Goal: Task Accomplishment & Management: Use online tool/utility

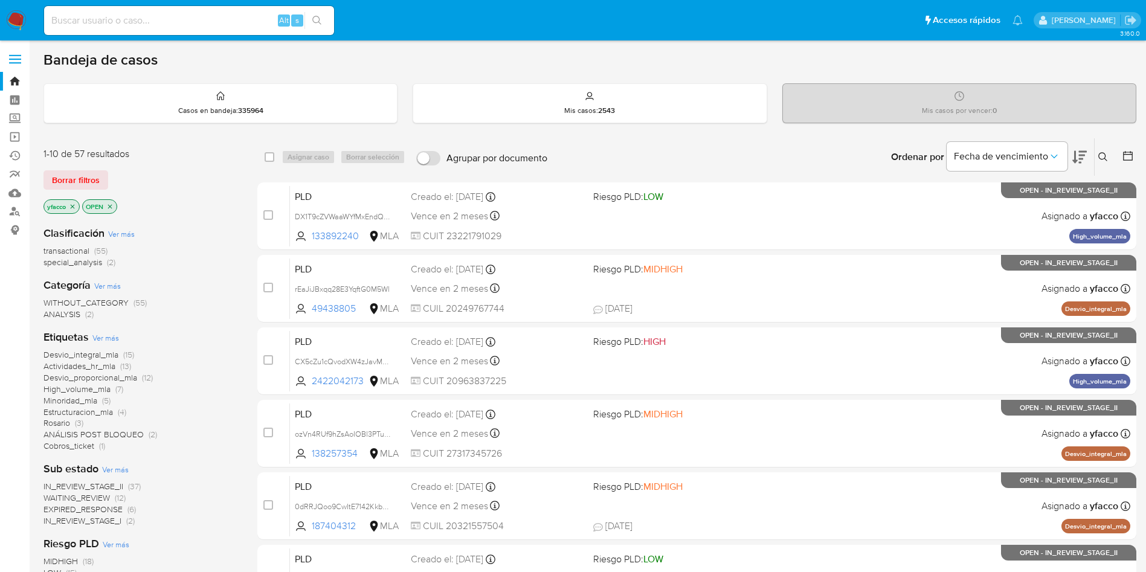
click at [166, 32] on div "Alt s" at bounding box center [189, 20] width 290 height 29
click at [169, 25] on input at bounding box center [189, 21] width 290 height 16
paste input "TBs5MDBFAOScKFHMNU7Gab67"
type input "TBs5MDBFAOScKFHMNU7Gab67"
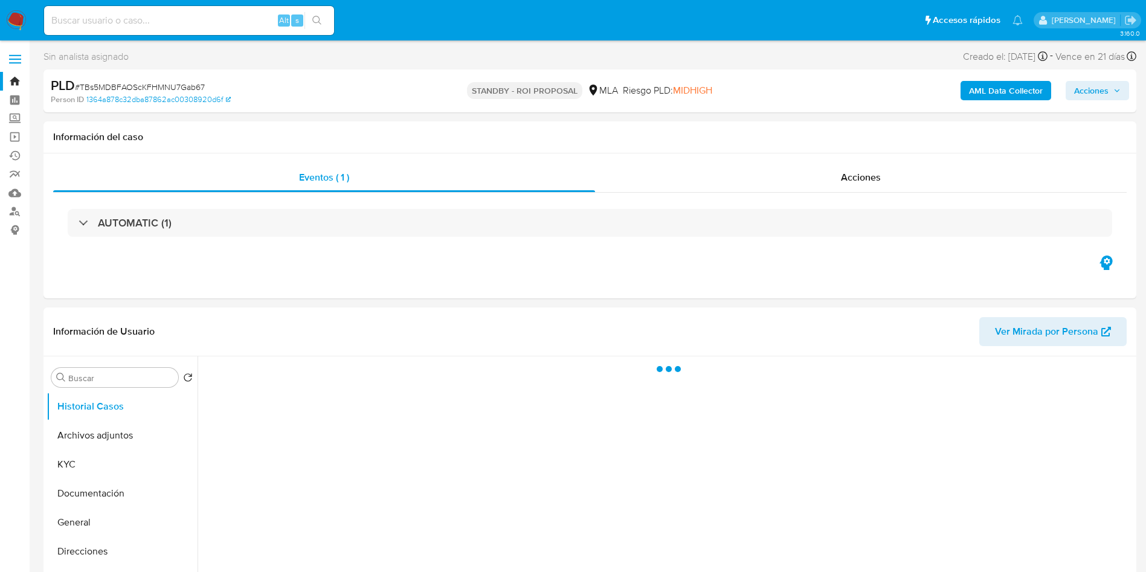
select select "10"
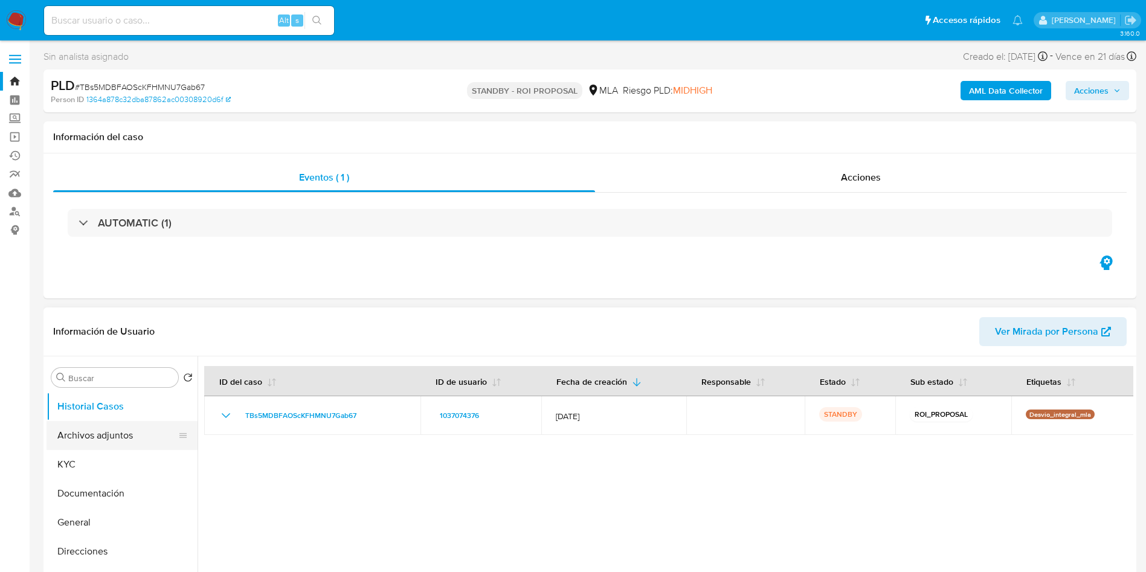
click at [71, 430] on button "Archivos adjuntos" at bounding box center [117, 435] width 141 height 29
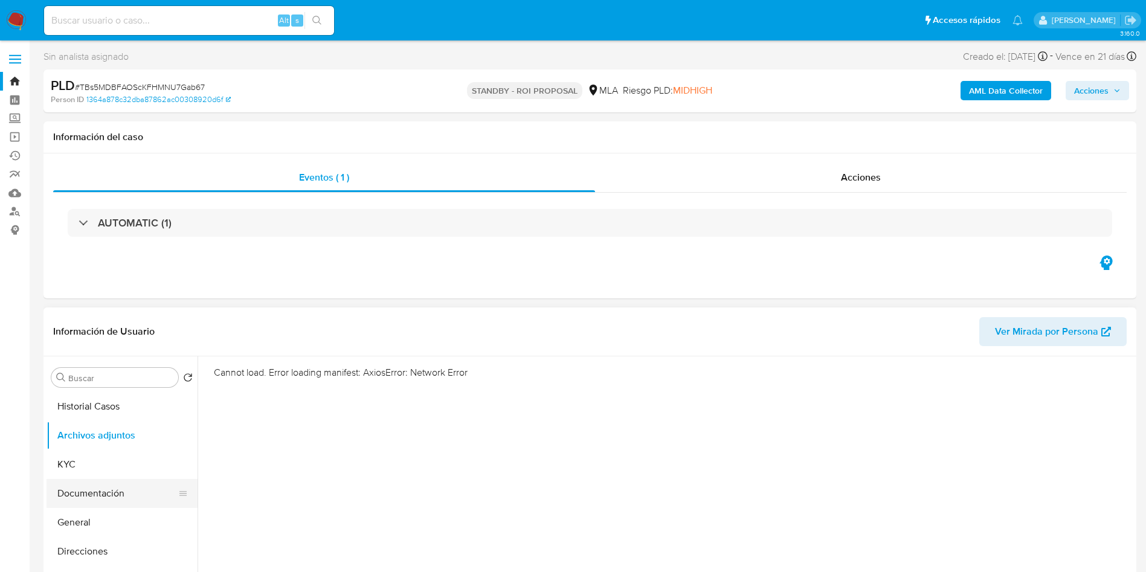
scroll to position [91, 0]
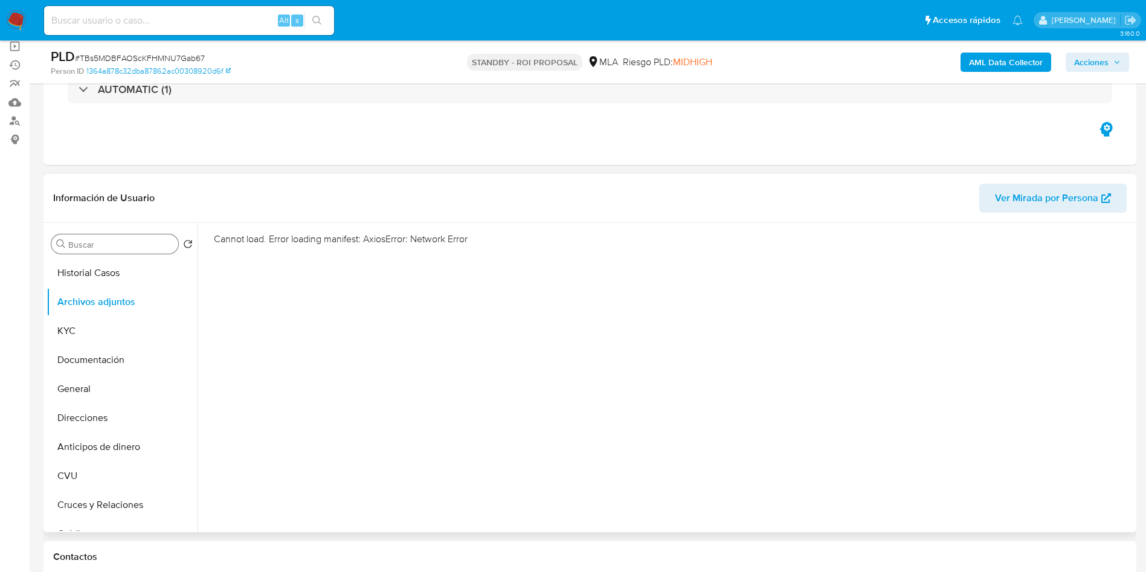
drag, startPoint x: 92, startPoint y: 235, endPoint x: 95, endPoint y: 242, distance: 7.3
click at [92, 236] on div "Buscar" at bounding box center [114, 243] width 127 height 19
click at [95, 242] on input "Buscar" at bounding box center [120, 244] width 105 height 11
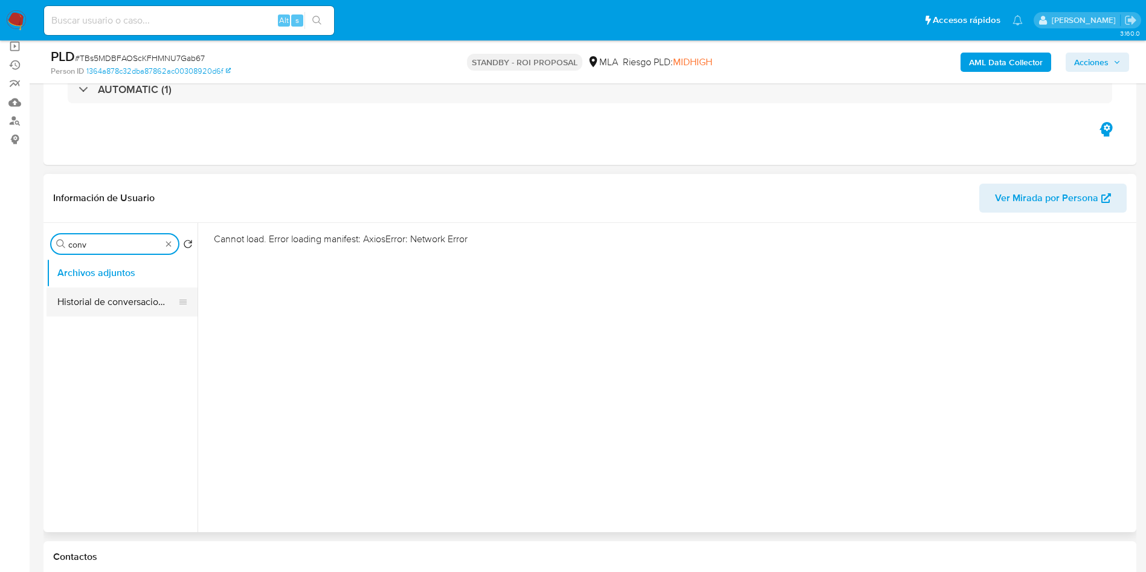
type input "conv"
click at [104, 292] on button "Historial de conversaciones" at bounding box center [117, 301] width 141 height 29
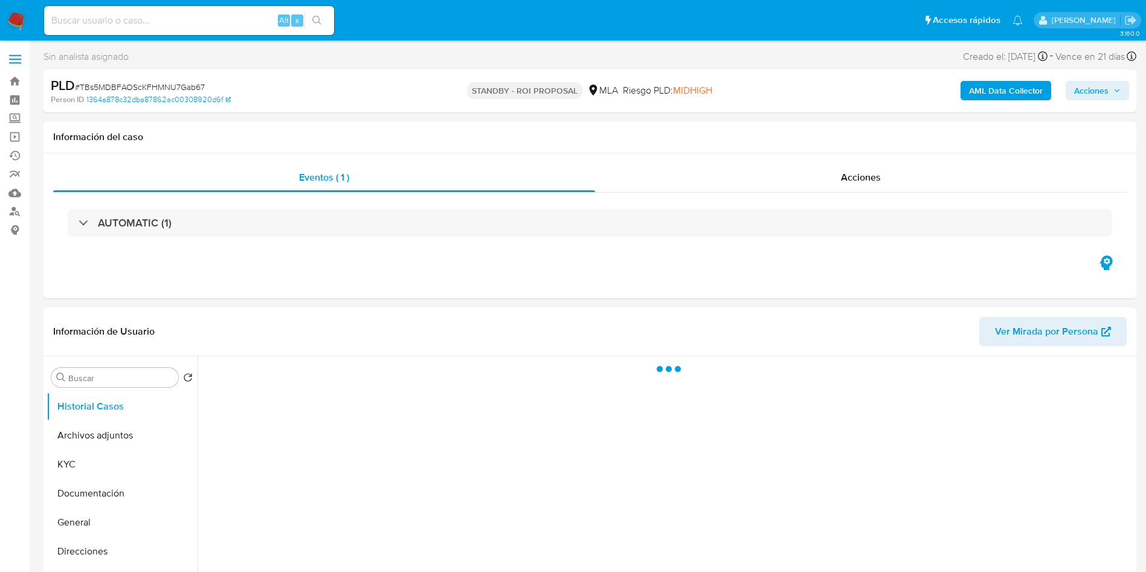
select select "10"
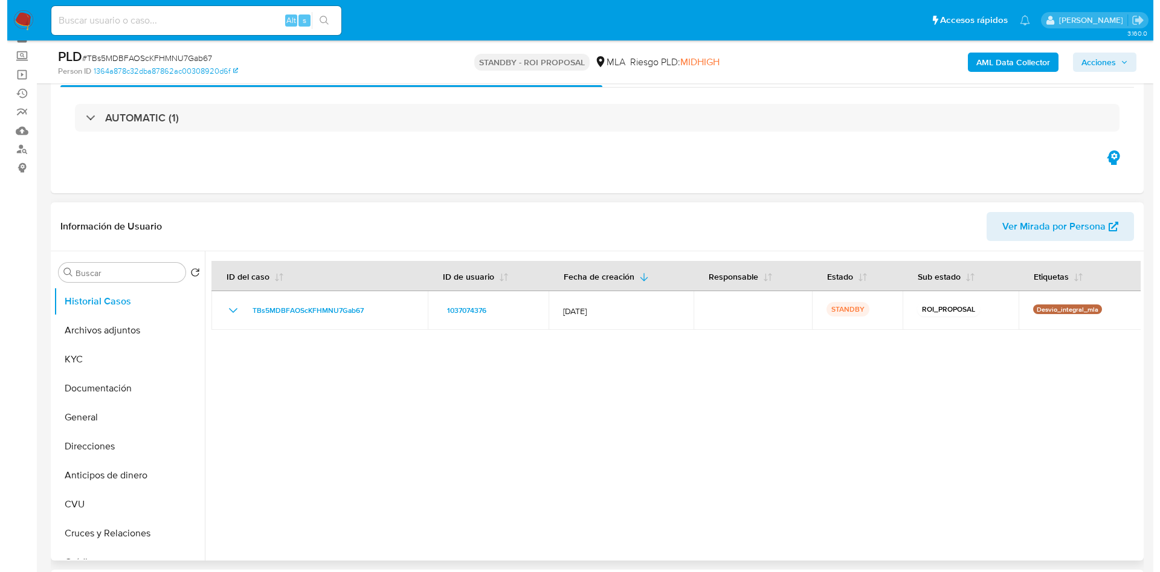
scroll to position [91, 0]
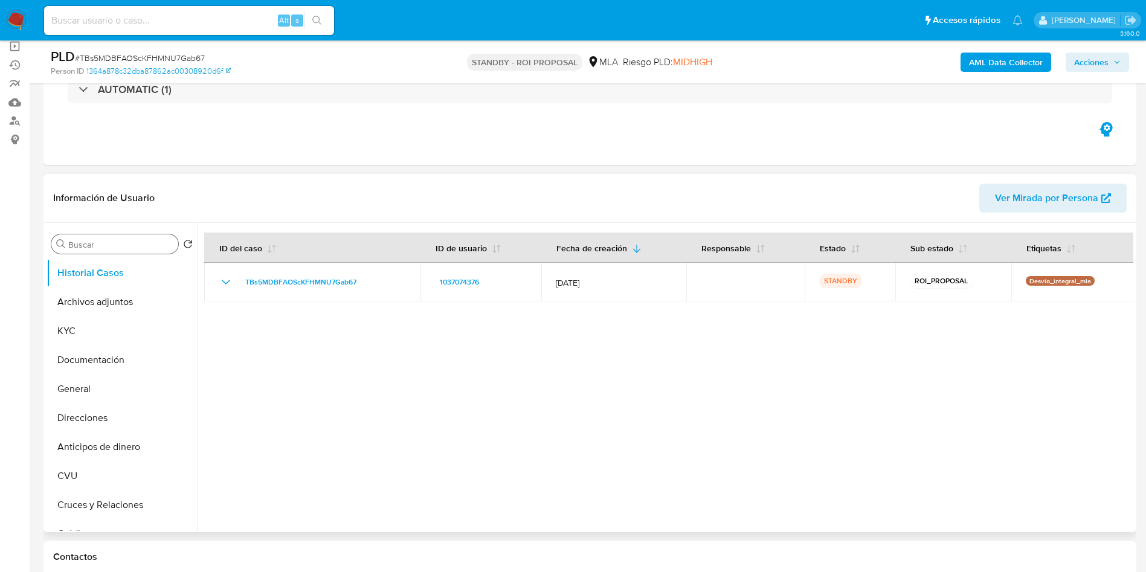
click at [133, 245] on input "Buscar" at bounding box center [120, 244] width 105 height 11
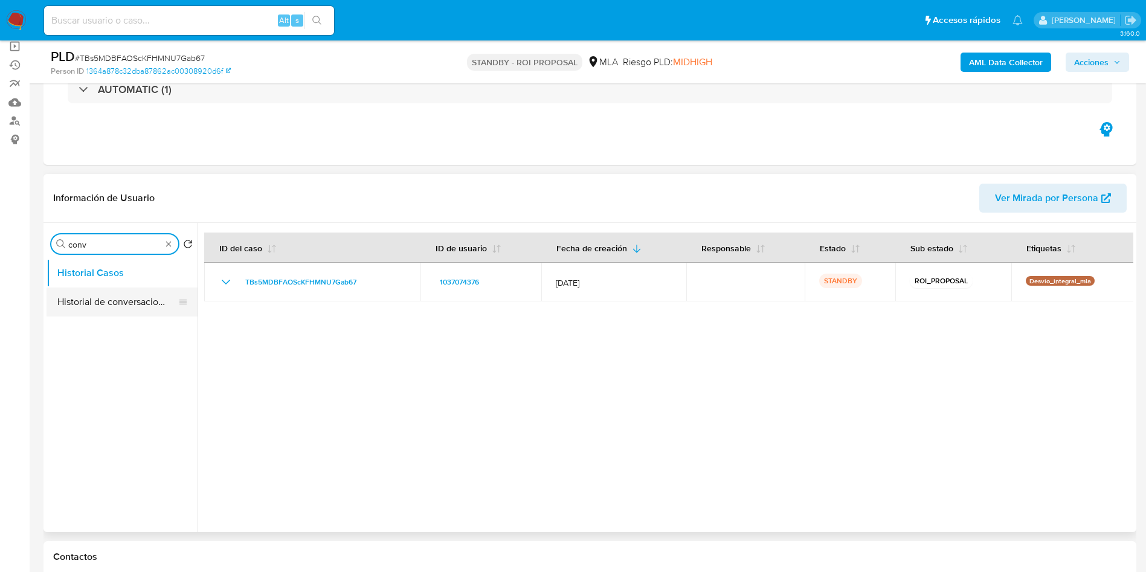
type input "conv"
click at [104, 300] on button "Historial de conversaciones" at bounding box center [117, 301] width 141 height 29
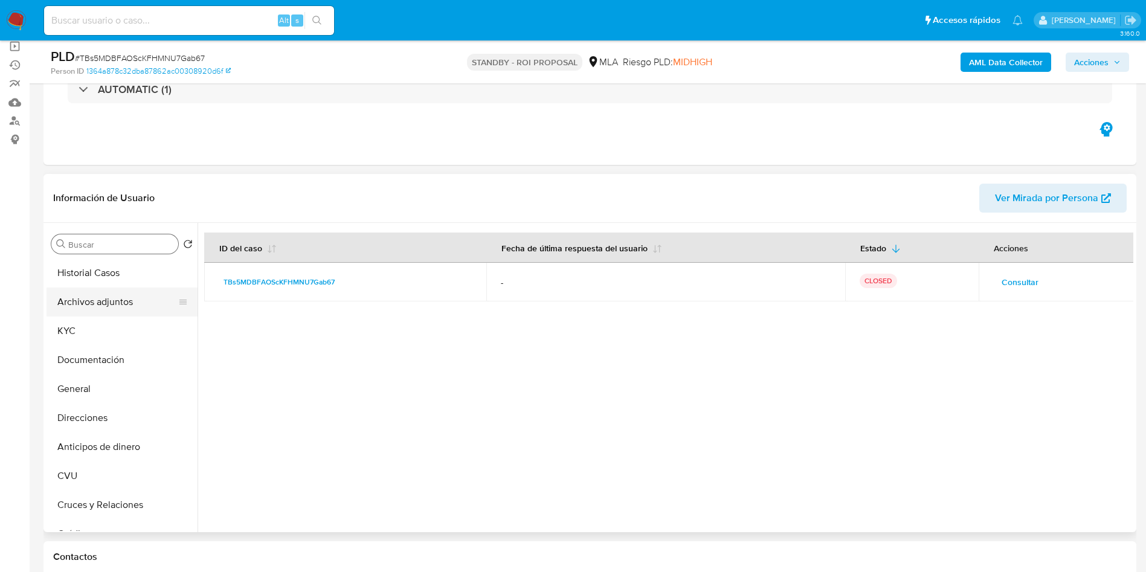
click at [143, 314] on button "Archivos adjuntos" at bounding box center [117, 301] width 141 height 29
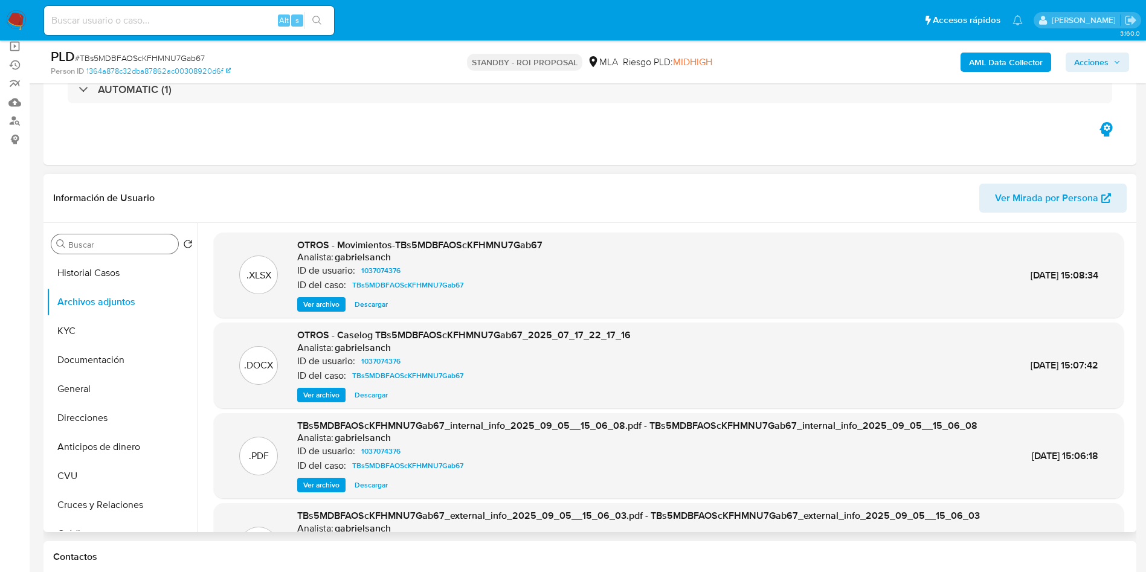
click at [300, 399] on button "Ver archivo" at bounding box center [321, 395] width 48 height 14
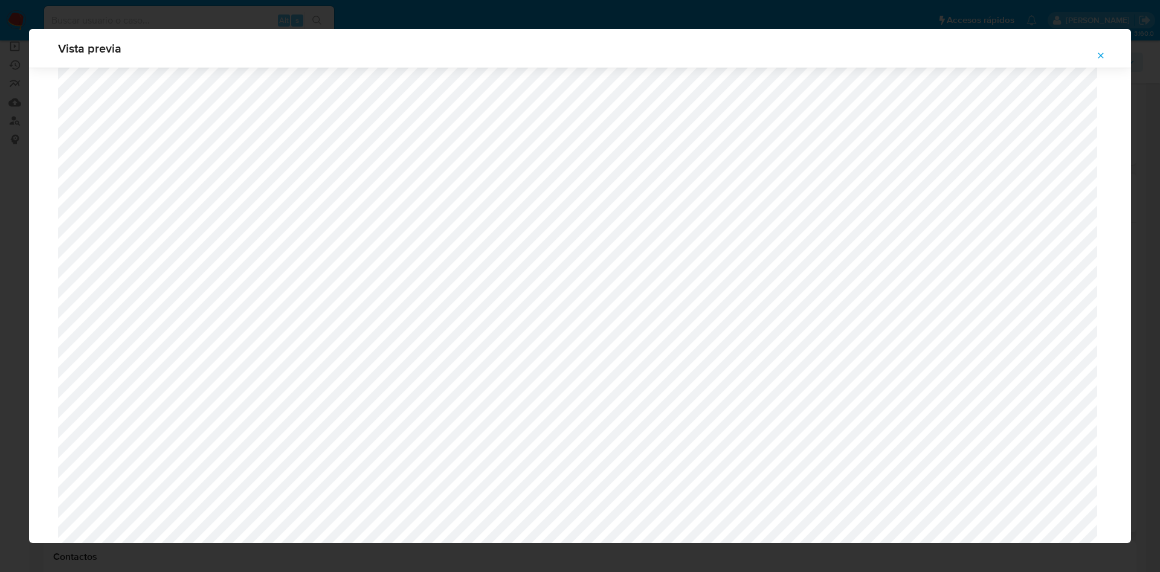
scroll to position [248, 0]
click at [1096, 49] on span "Attachment preview" at bounding box center [1101, 55] width 10 height 17
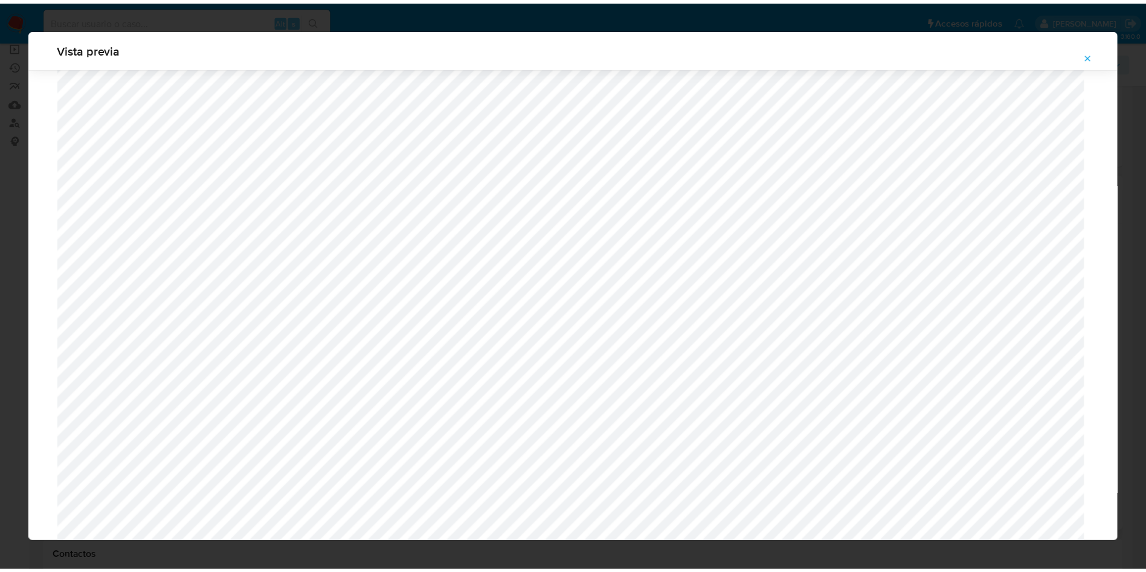
scroll to position [0, 0]
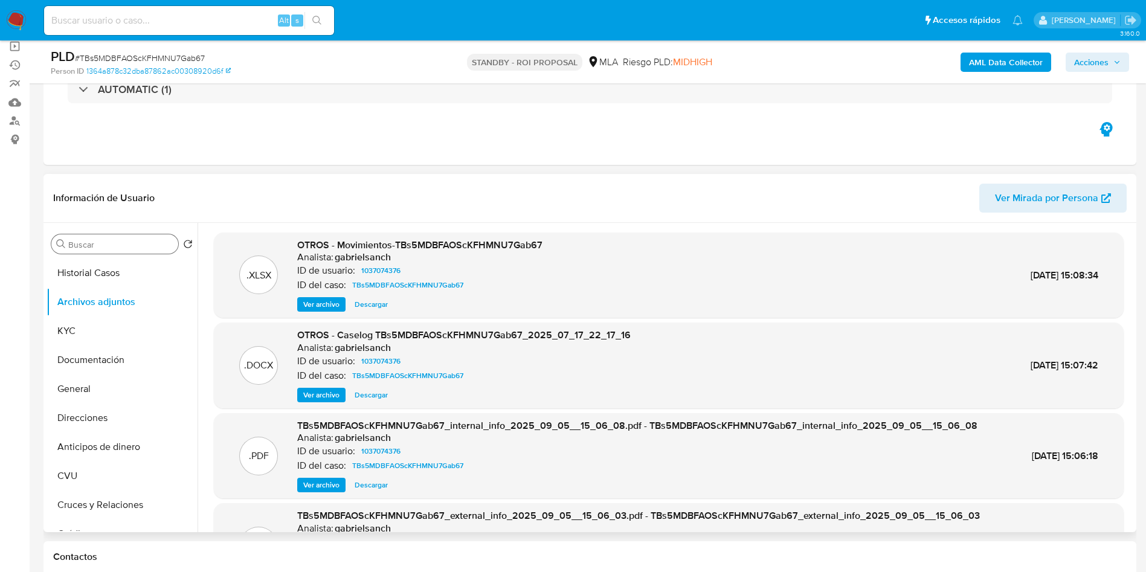
click at [374, 398] on span "Descargar" at bounding box center [371, 395] width 33 height 12
click at [101, 269] on button "Historial Casos" at bounding box center [117, 272] width 141 height 29
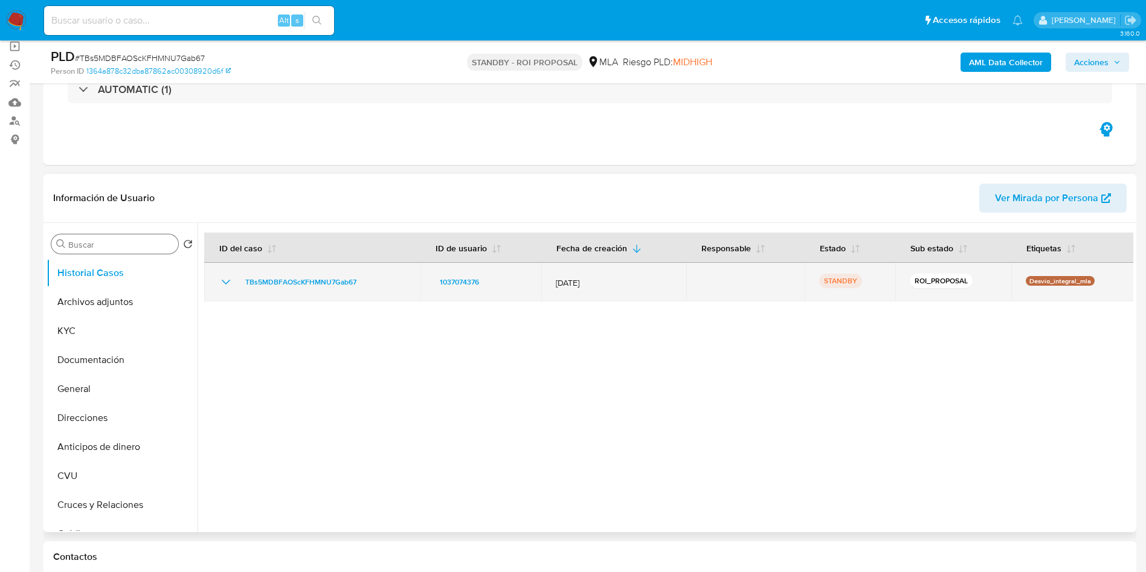
drag, startPoint x: 234, startPoint y: 282, endPoint x: 361, endPoint y: 280, distance: 126.2
click at [361, 280] on div "TBs5MDBFAOScKFHMNU7Gab67" at bounding box center [312, 282] width 187 height 14
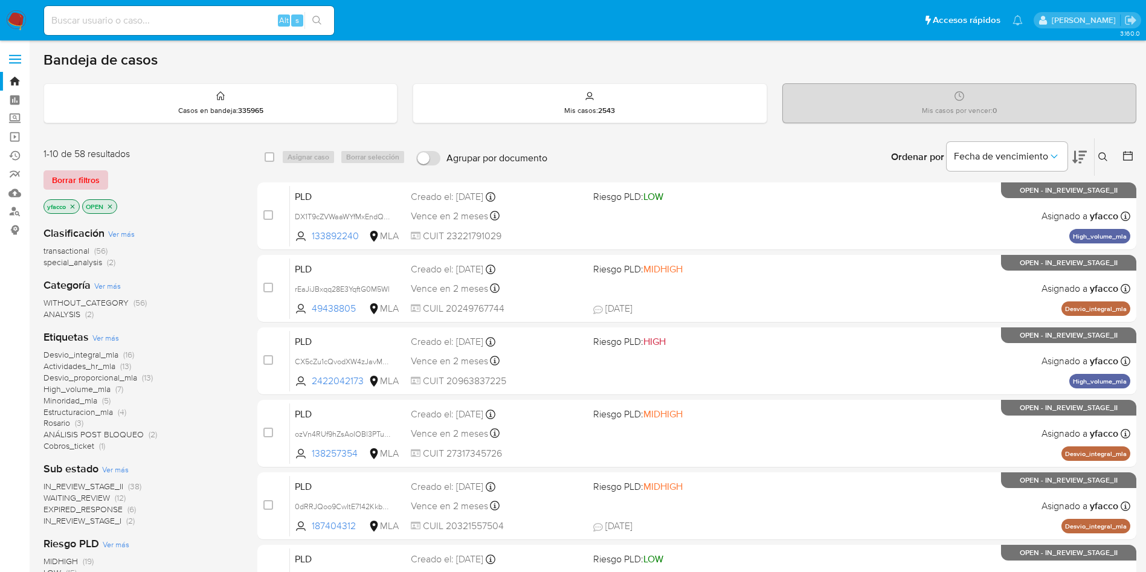
click at [83, 184] on span "Borrar filtros" at bounding box center [76, 180] width 48 height 17
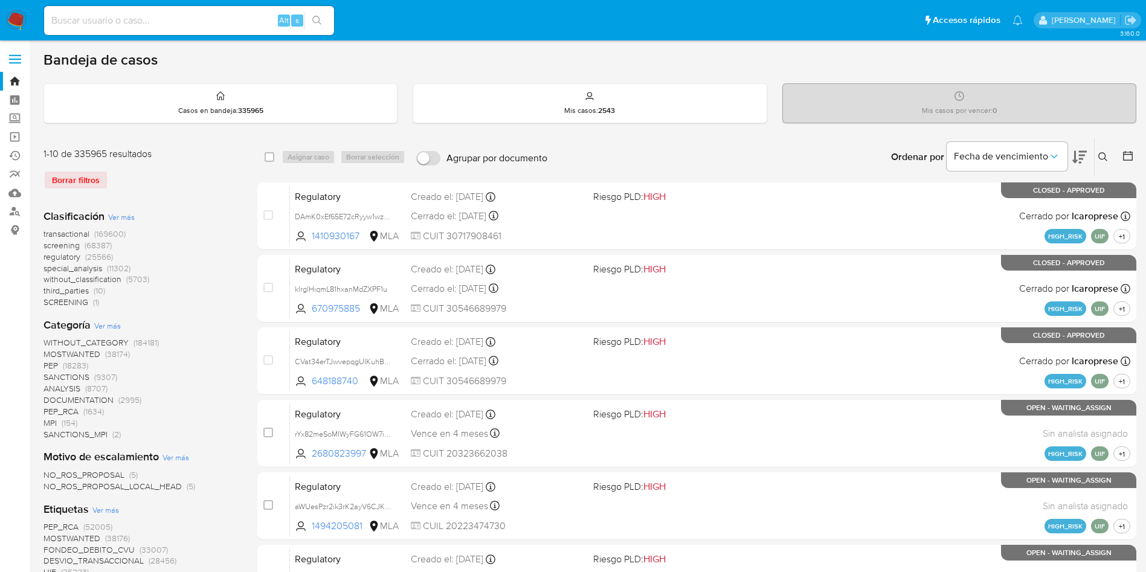
click at [1104, 154] on icon at bounding box center [1103, 157] width 10 height 10
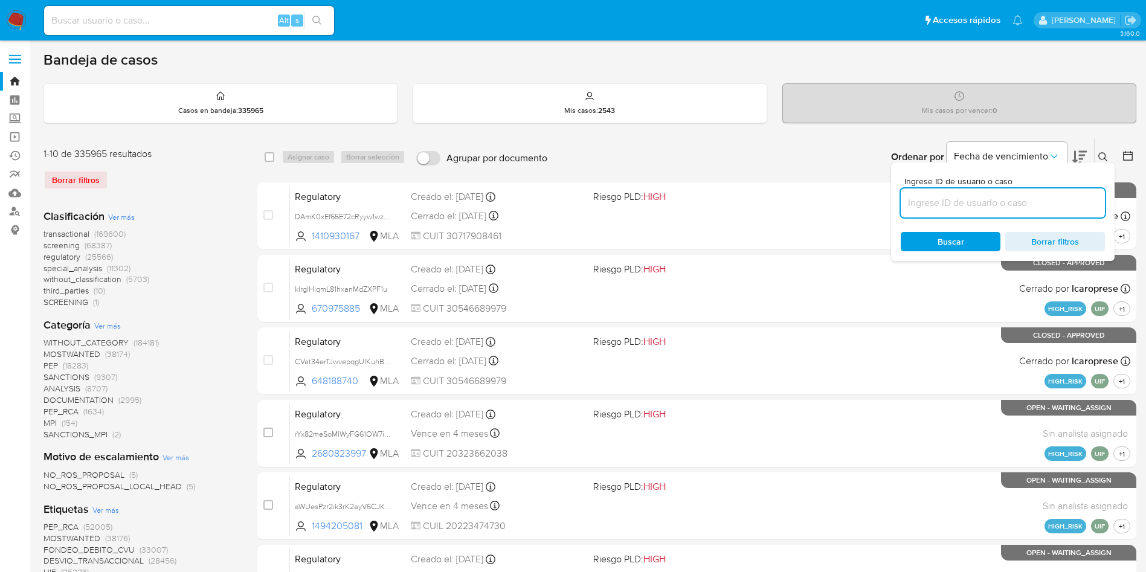
click at [996, 195] on input at bounding box center [1002, 203] width 204 height 16
type input "TBs5MDBFAOScKFHMNU7Gab67"
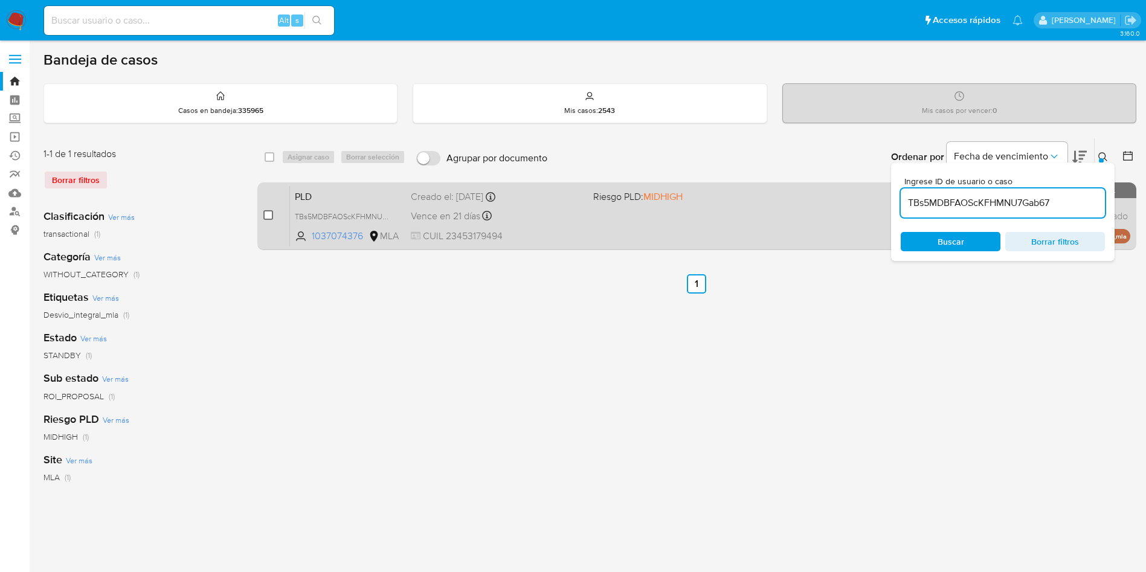
click at [270, 216] on input "checkbox" at bounding box center [268, 215] width 10 height 10
checkbox input "true"
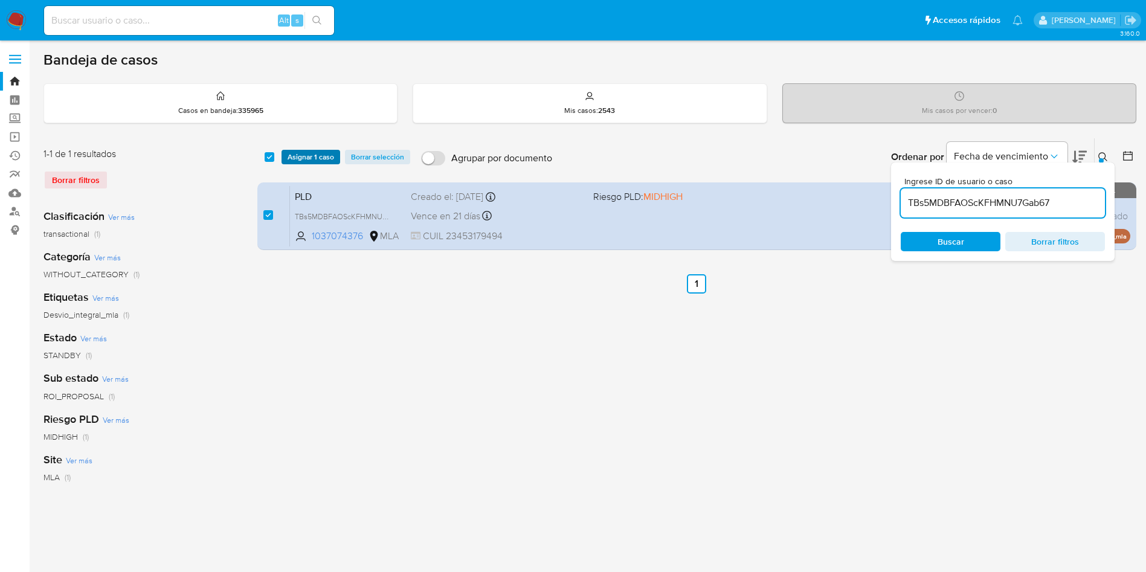
click at [290, 151] on span "Asignar 1 caso" at bounding box center [310, 157] width 47 height 12
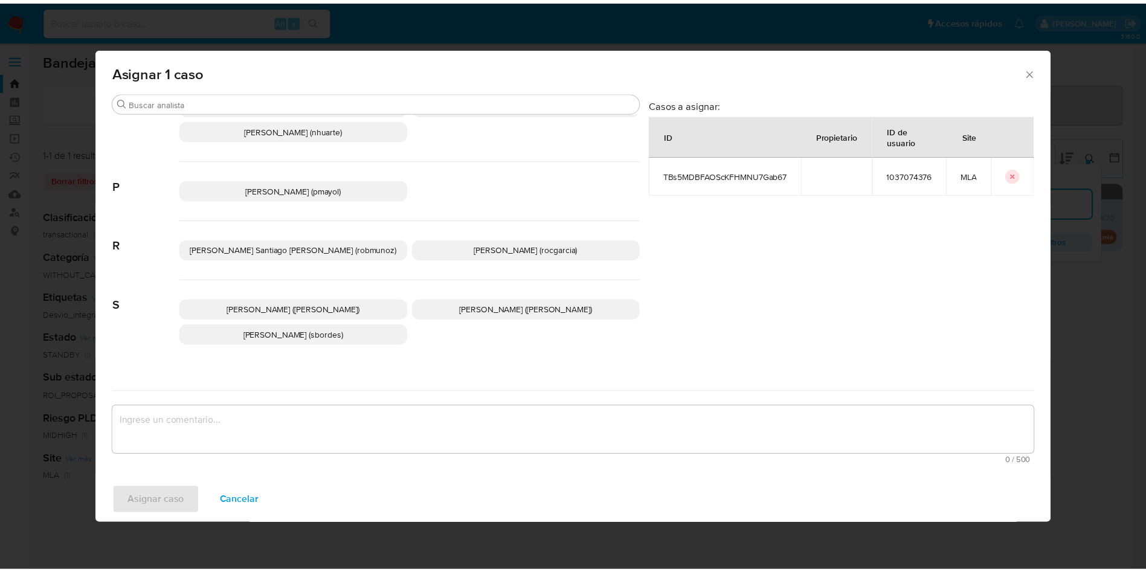
scroll to position [1079, 0]
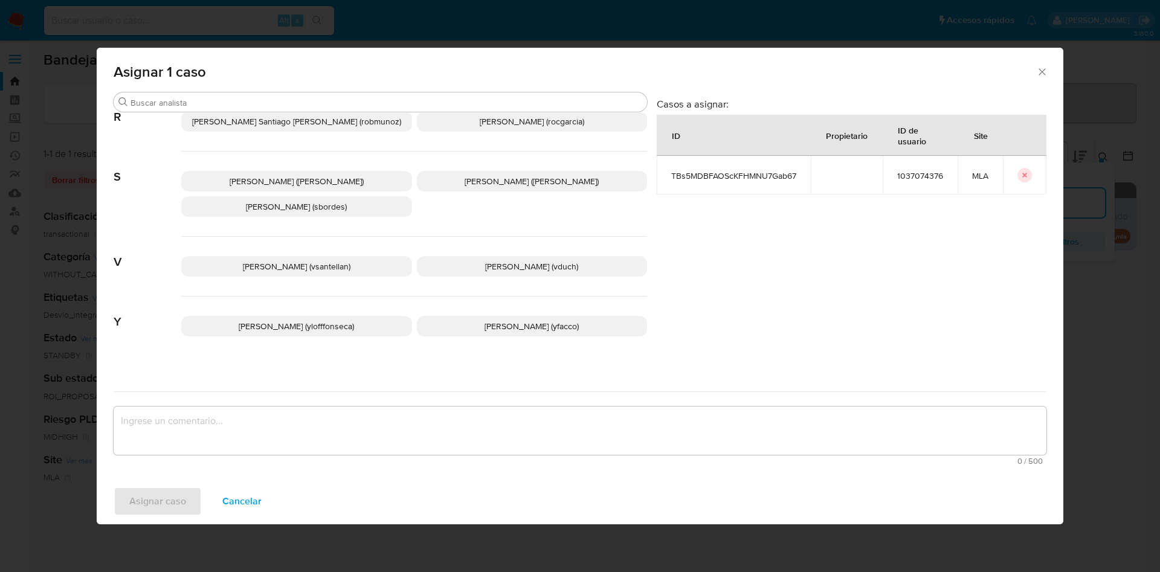
click at [484, 320] on span "Yesica Paola Facco (yfacco)" at bounding box center [531, 326] width 94 height 12
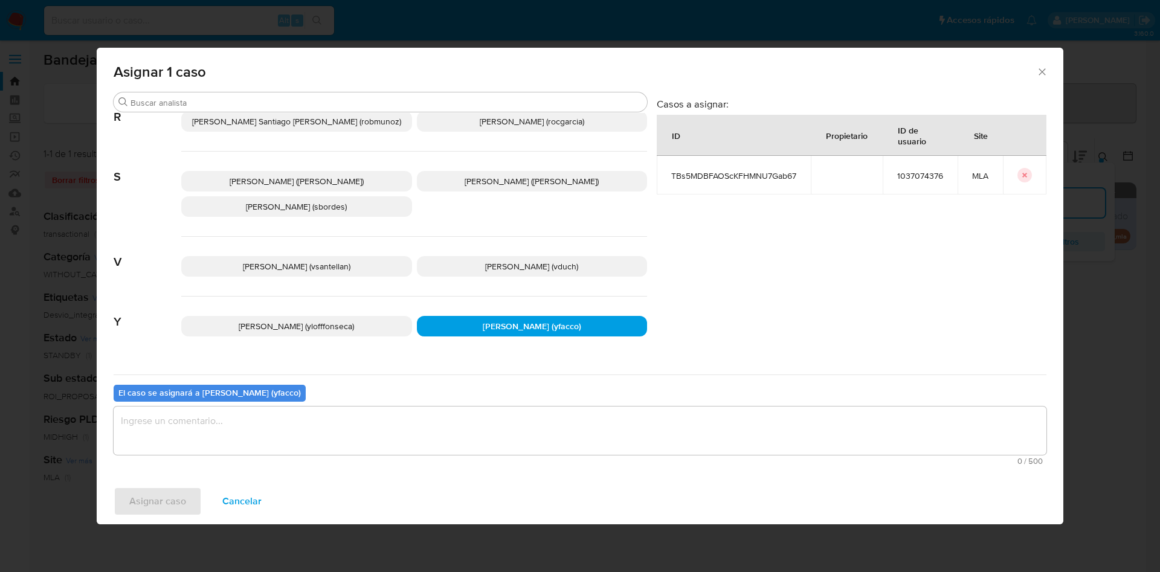
click at [422, 440] on textarea "assign-modal" at bounding box center [580, 430] width 932 height 48
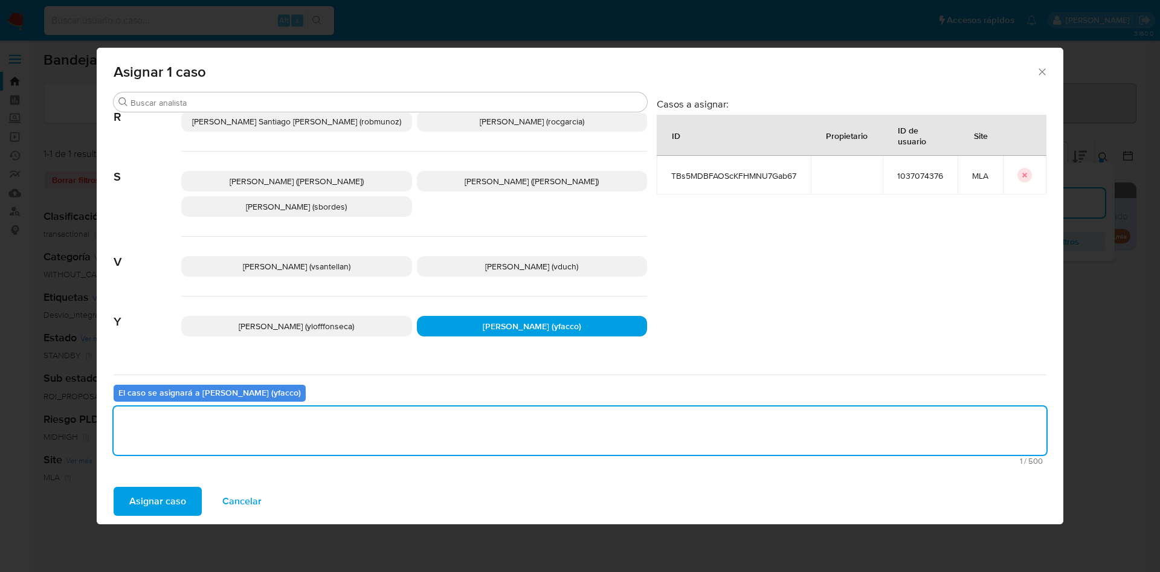
click at [187, 501] on button "Asignar caso" at bounding box center [158, 501] width 88 height 29
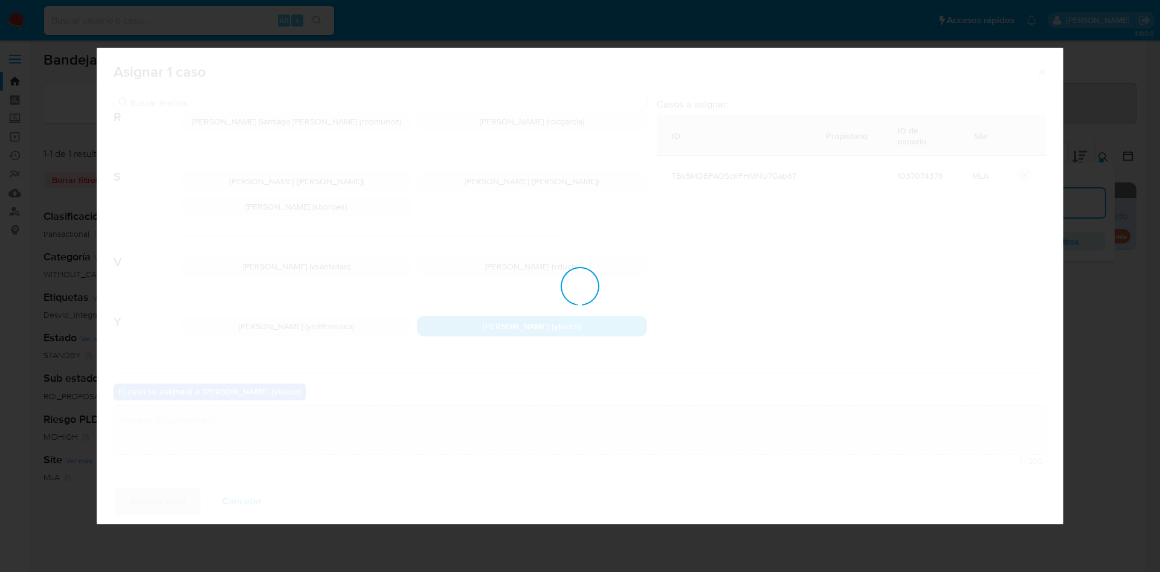
checkbox input "false"
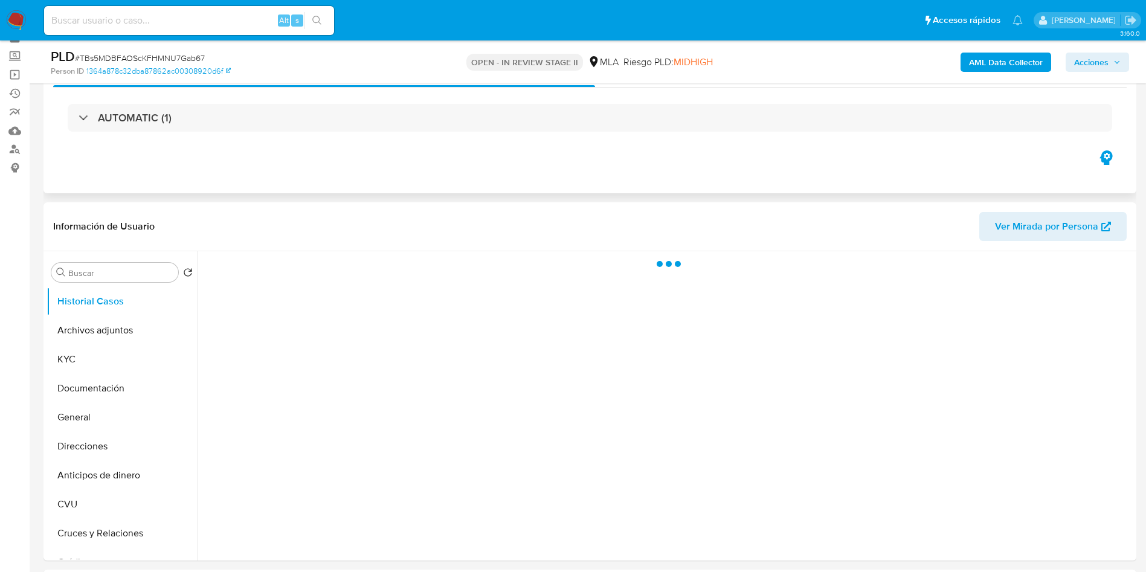
scroll to position [91, 0]
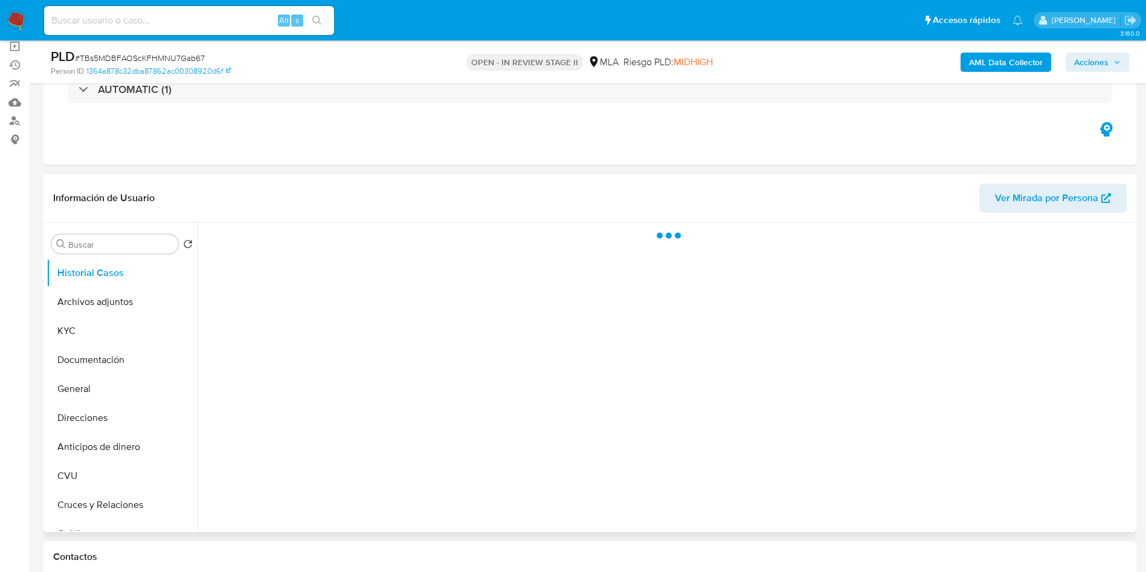
select select "10"
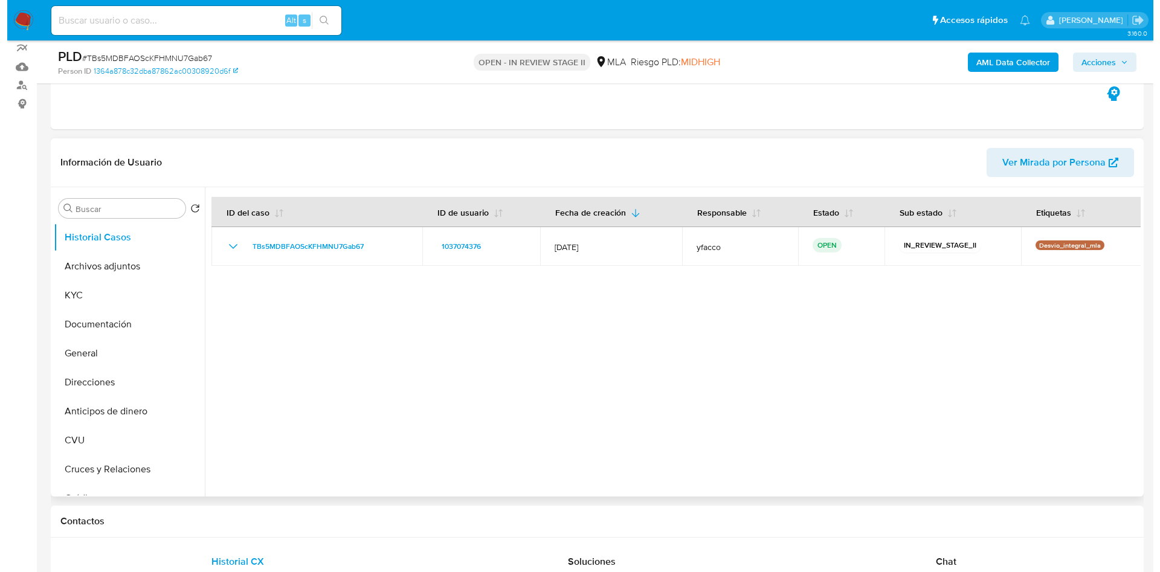
scroll to position [181, 0]
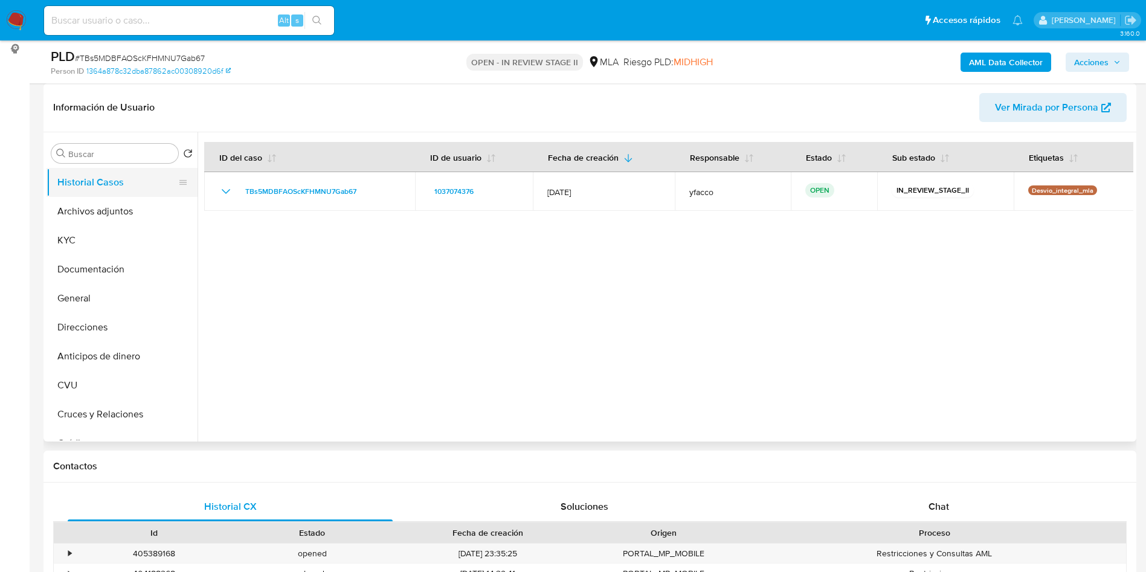
click at [98, 191] on button "Historial Casos" at bounding box center [117, 182] width 141 height 29
click at [104, 209] on button "Archivos adjuntos" at bounding box center [117, 211] width 141 height 29
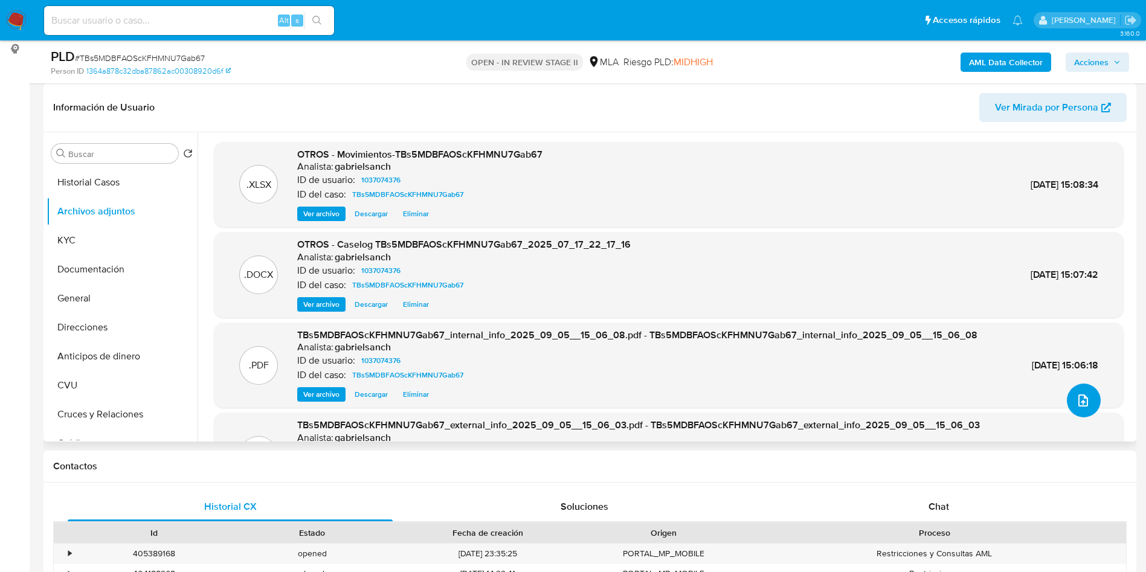
click at [1076, 396] on icon "upload-file" at bounding box center [1083, 400] width 14 height 14
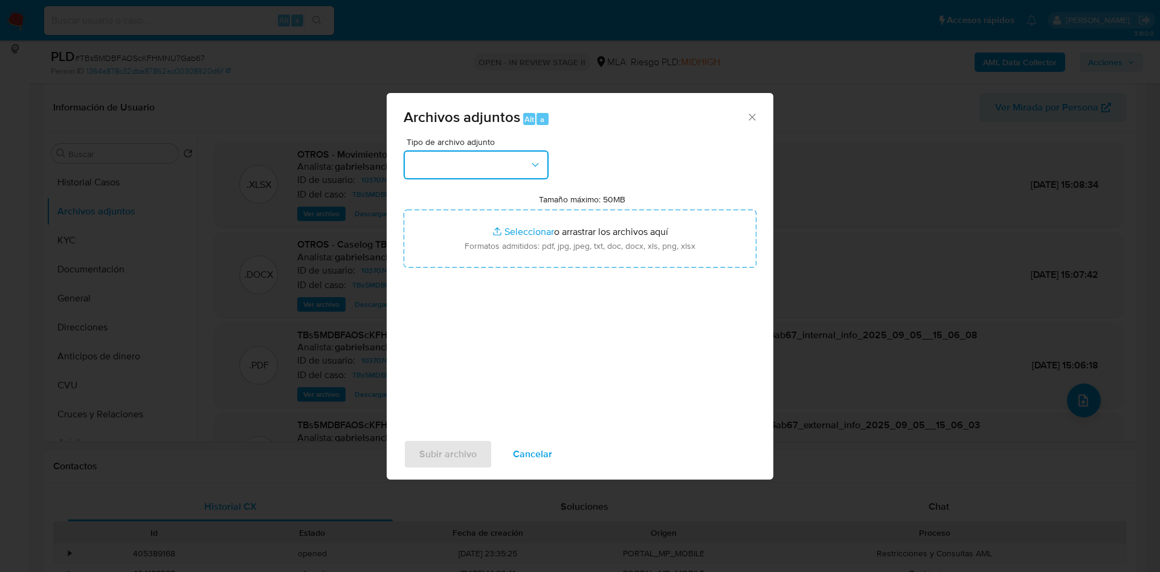
click at [461, 162] on button "button" at bounding box center [475, 164] width 145 height 29
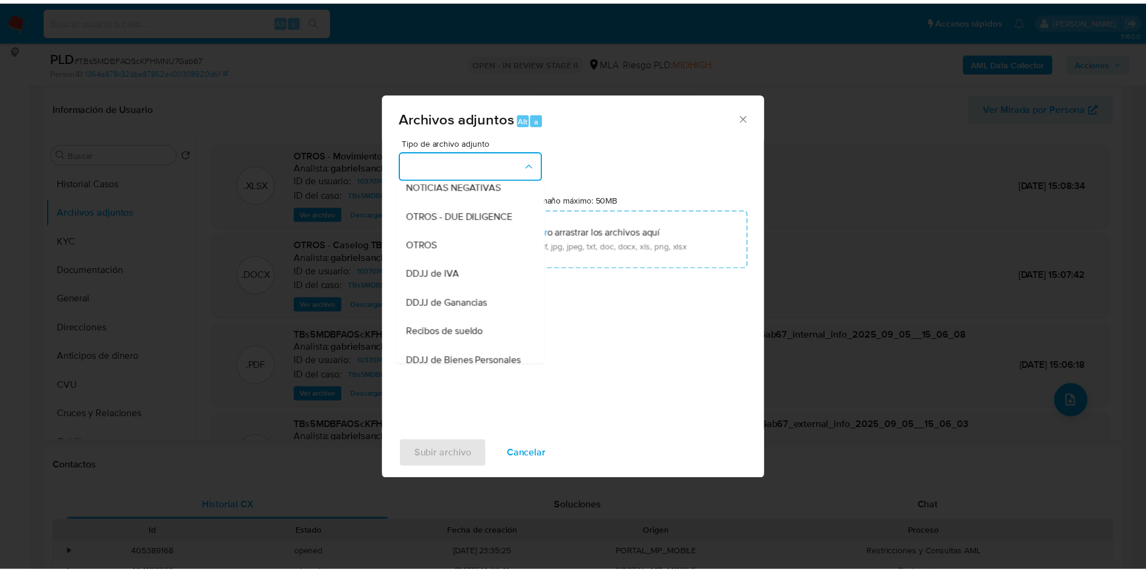
scroll to position [184, 0]
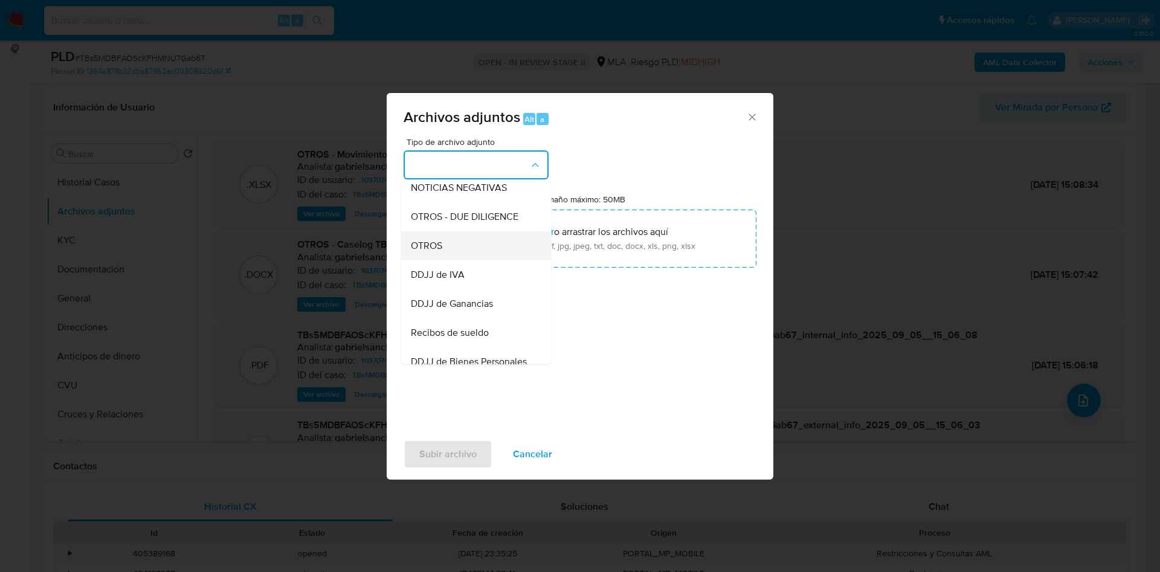
click at [444, 260] on div "OTROS" at bounding box center [472, 245] width 123 height 29
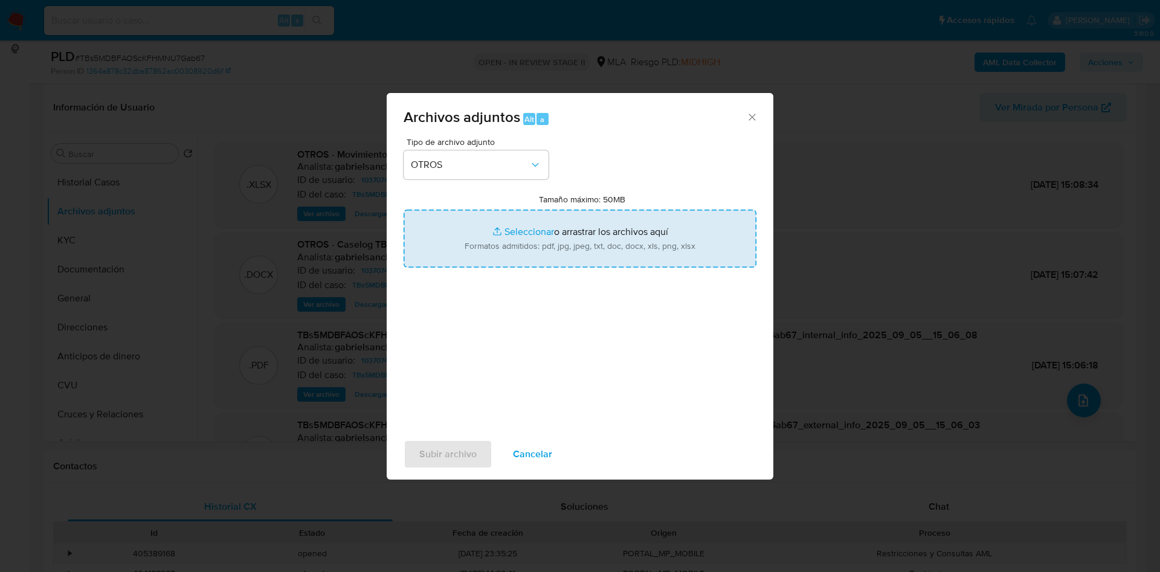
click at [515, 224] on input "Tamaño máximo: 50MB Seleccionar archivos" at bounding box center [579, 239] width 353 height 58
type input "C:\fakepath\Caselog TBs5MDBFAOScKFHMNU7Gab67_2025_07_17_22_17_16 v2.docx"
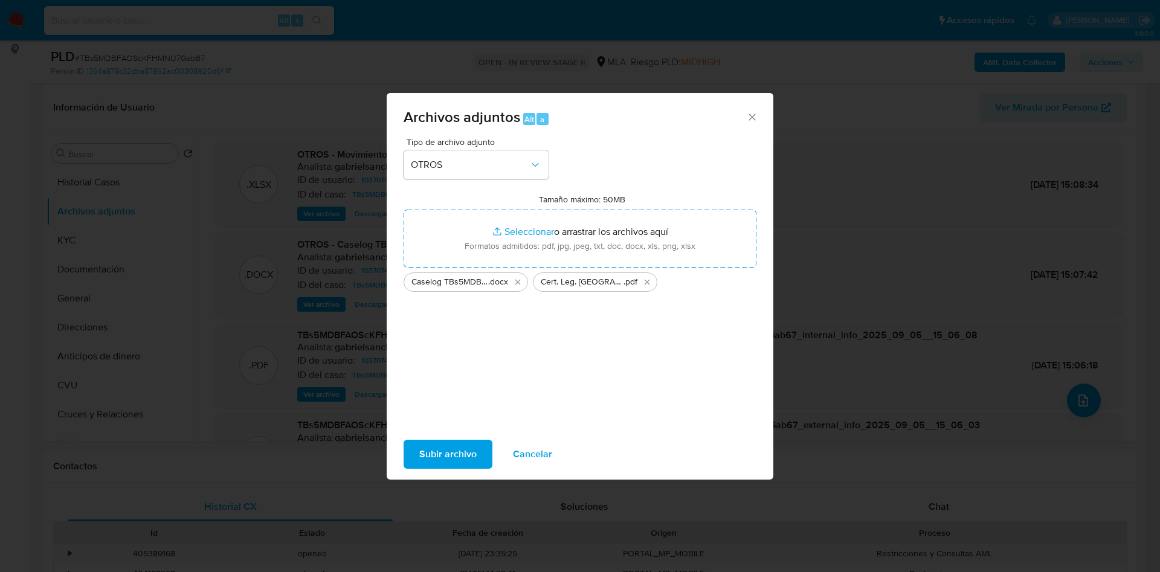
drag, startPoint x: 576, startPoint y: 106, endPoint x: 753, endPoint y: 125, distance: 177.9
click at [753, 125] on div "Archivos adjuntos Alt a" at bounding box center [580, 115] width 387 height 45
click at [458, 463] on span "Subir archivo" at bounding box center [447, 454] width 57 height 27
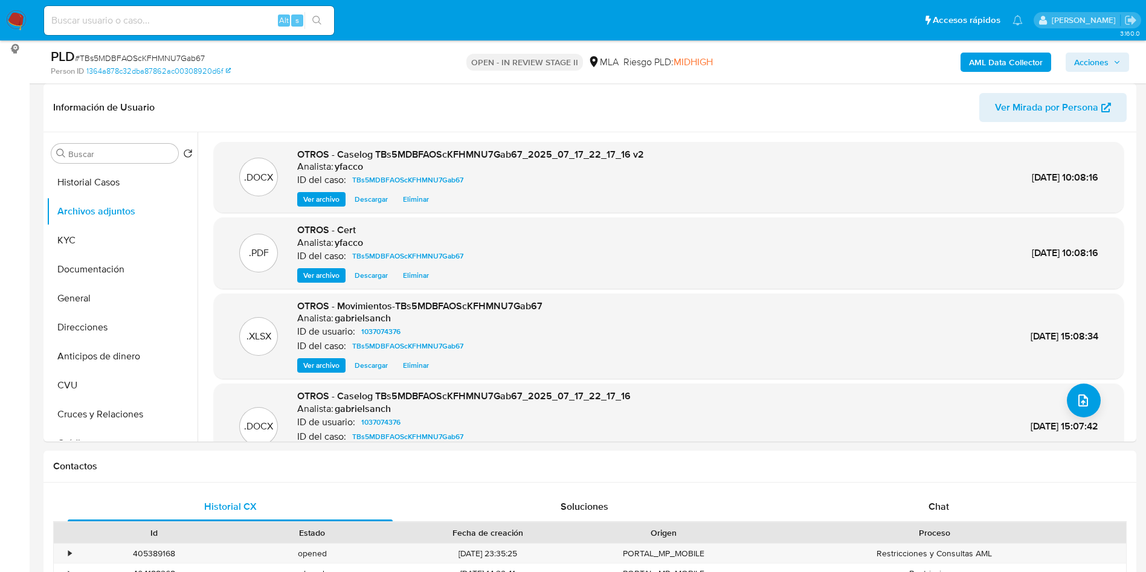
click at [1083, 62] on span "Acciones" at bounding box center [1091, 62] width 34 height 19
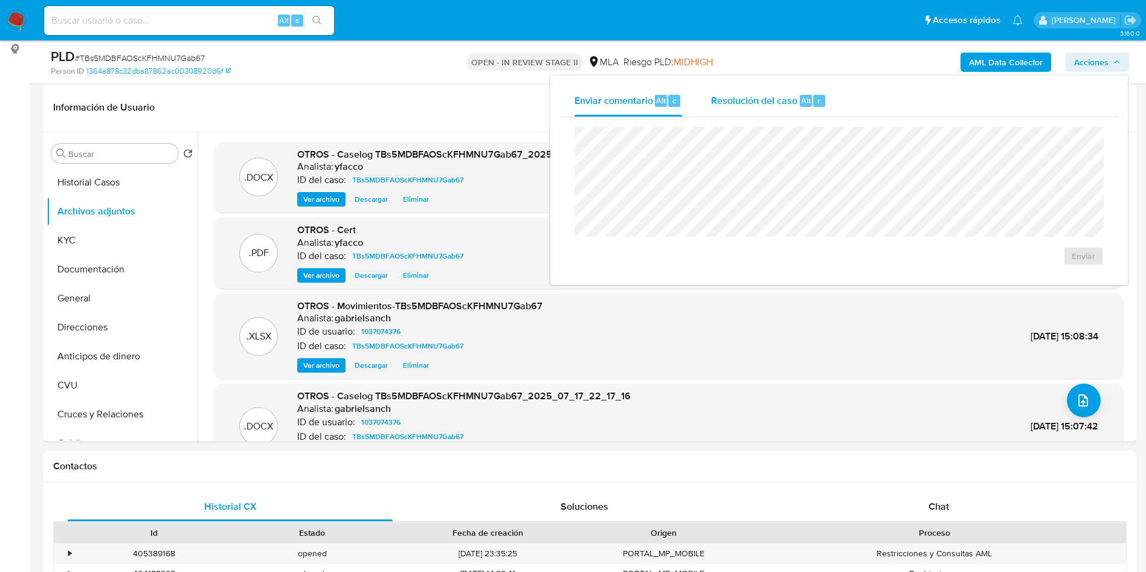
click at [719, 110] on div "Resolución del caso Alt r" at bounding box center [768, 100] width 115 height 31
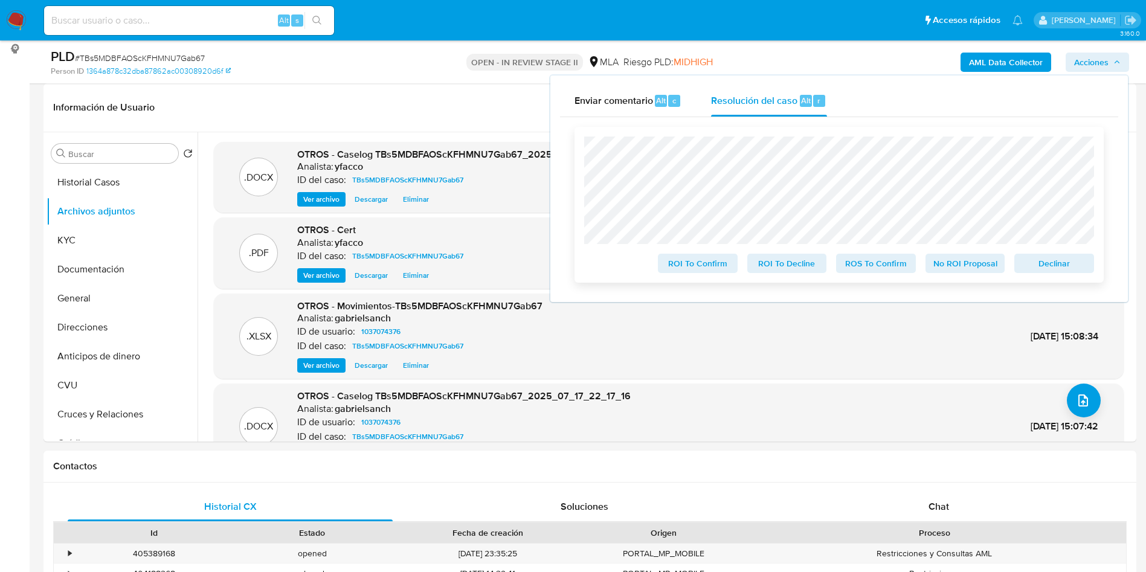
click at [860, 271] on span "ROS To Confirm" at bounding box center [875, 263] width 63 height 17
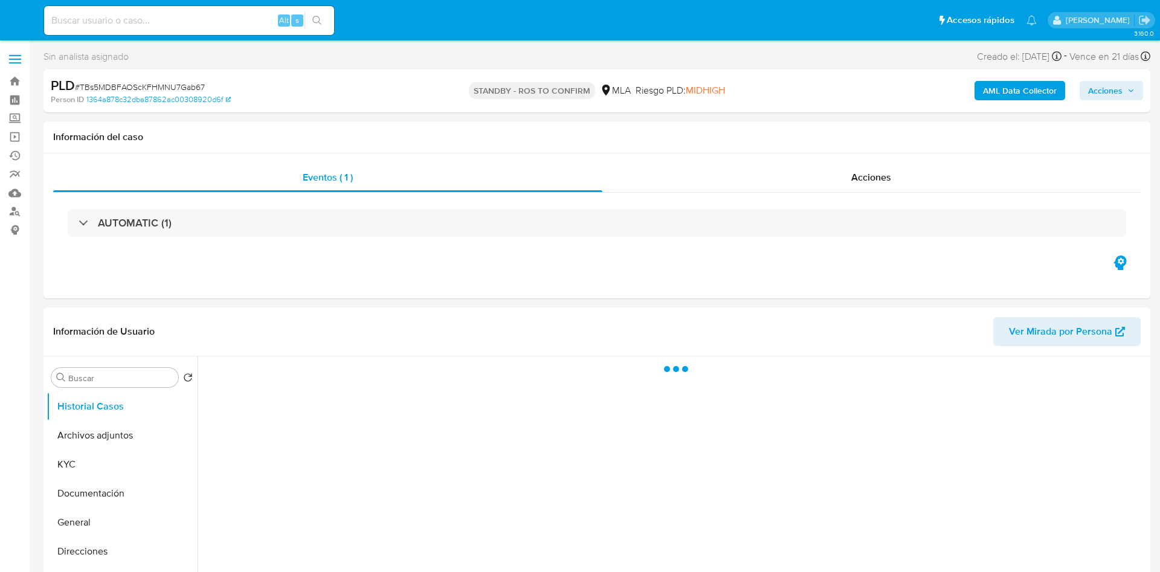
select select "10"
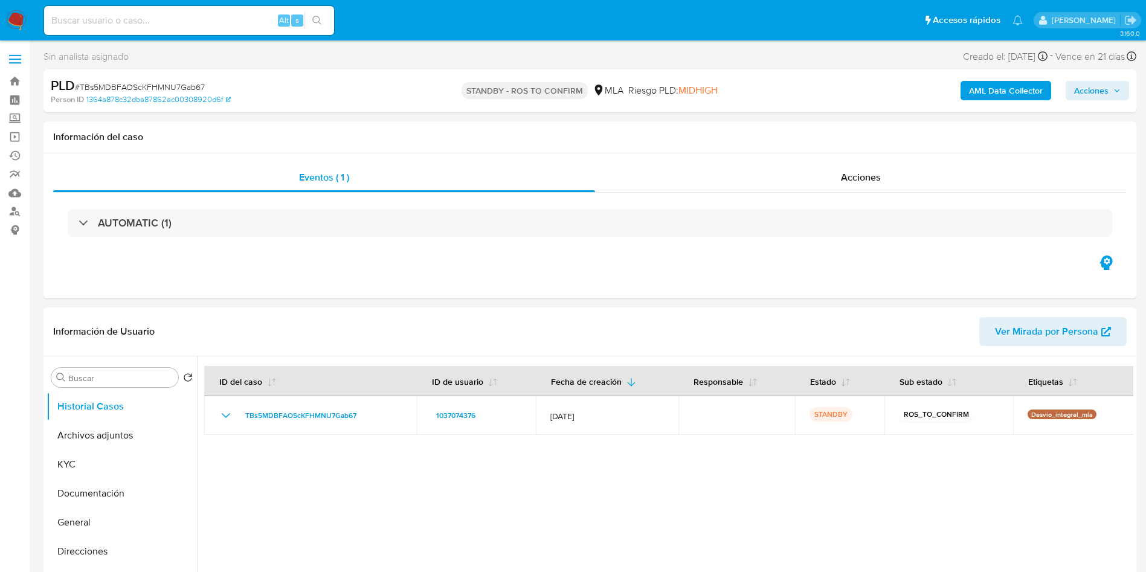
click at [207, 21] on input at bounding box center [189, 21] width 290 height 16
paste input "cy8aVokpNt7FmAQxgDppaNLa"
type input "cy8aVokpNt7FmAQxgDppaNLa"
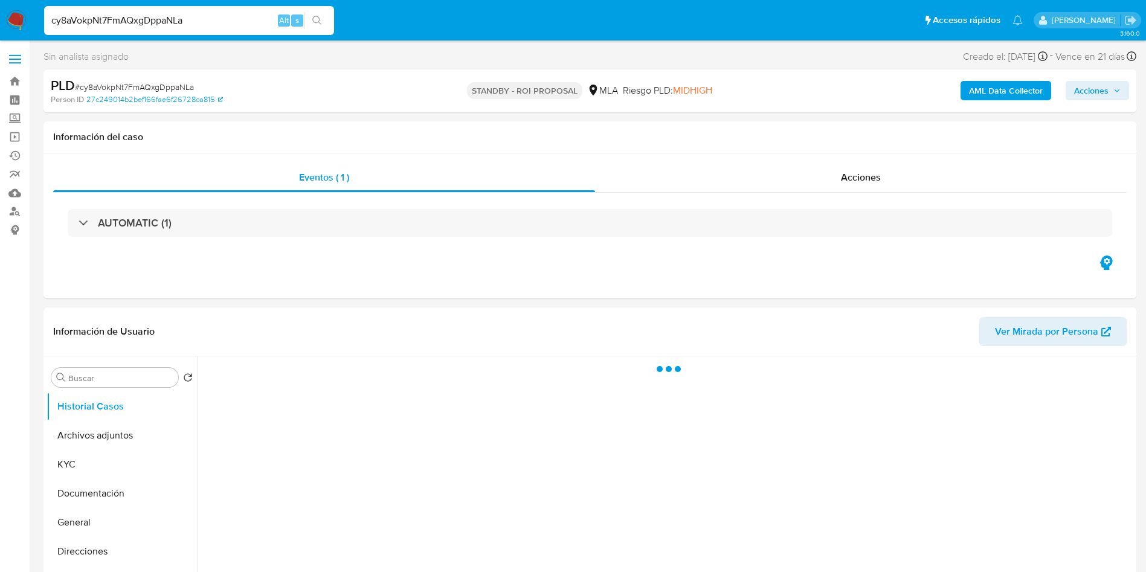
select select "10"
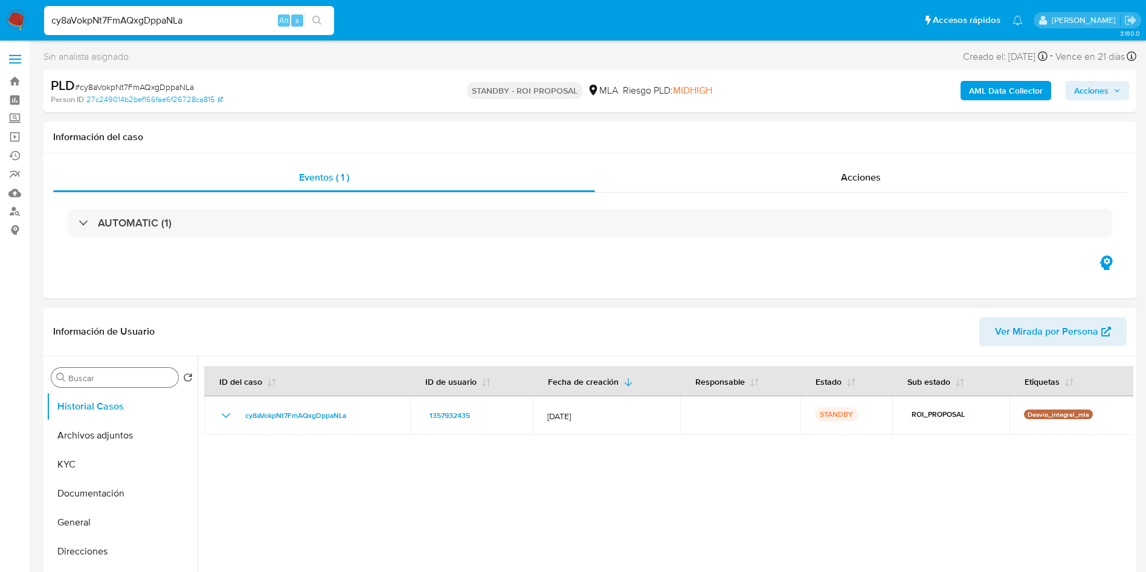
click at [107, 381] on input "Buscar" at bounding box center [120, 378] width 105 height 11
type input "conv"
click at [109, 425] on button "Historial de conversaciones" at bounding box center [117, 435] width 141 height 29
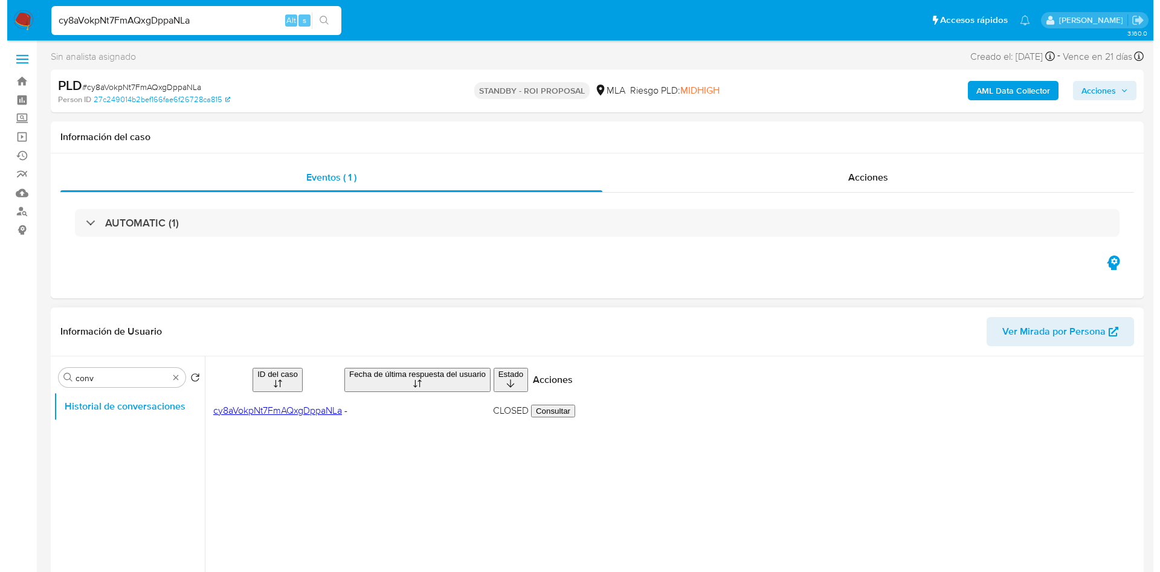
scroll to position [91, 0]
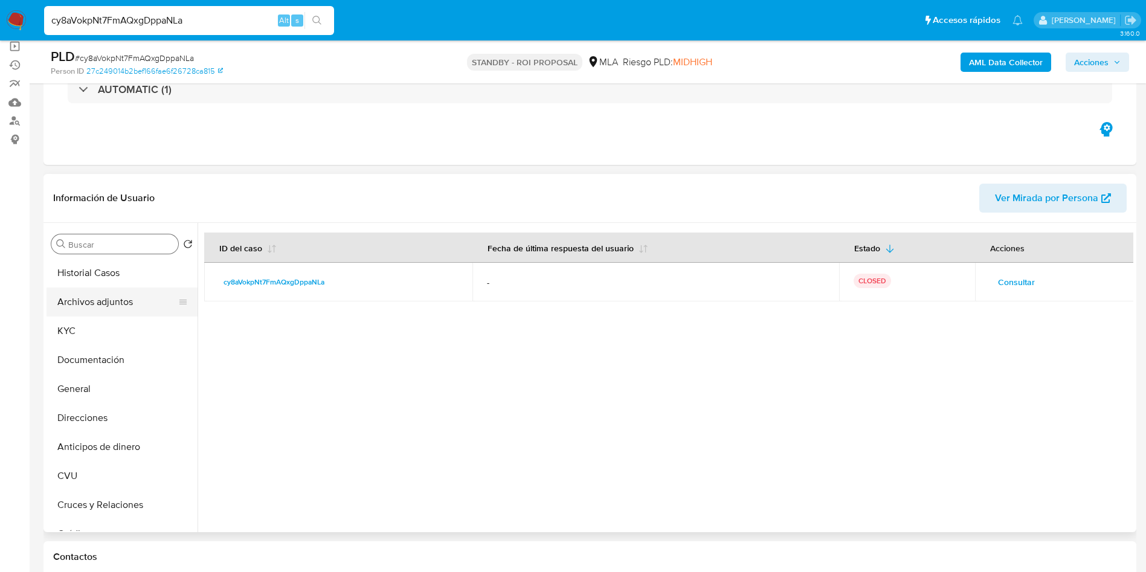
click at [135, 301] on button "Archivos adjuntos" at bounding box center [117, 301] width 141 height 29
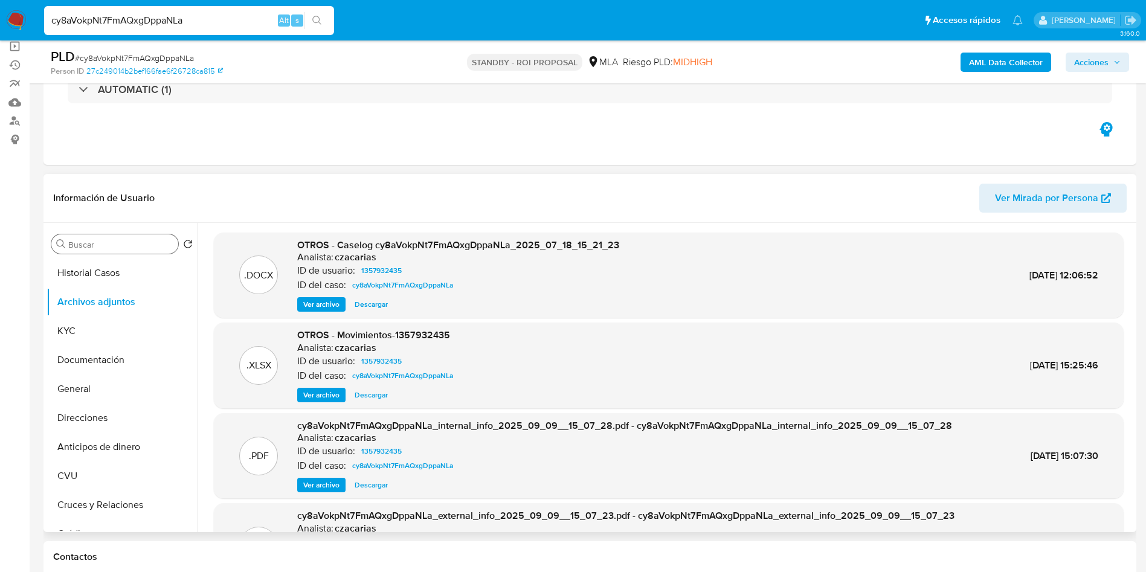
click at [334, 303] on span "Ver archivo" at bounding box center [321, 304] width 36 height 12
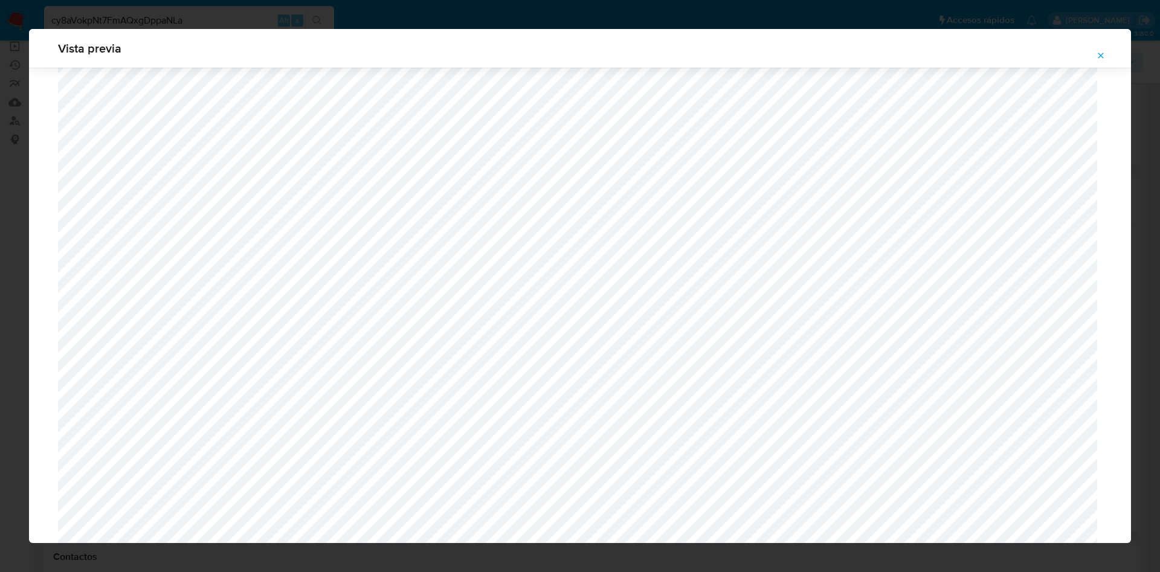
scroll to position [519, 0]
